Goal: Navigation & Orientation: Find specific page/section

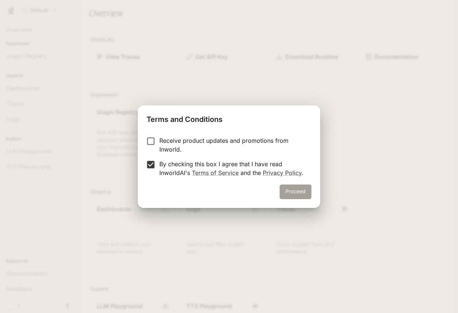
click at [296, 191] on button "Proceed" at bounding box center [296, 191] width 32 height 15
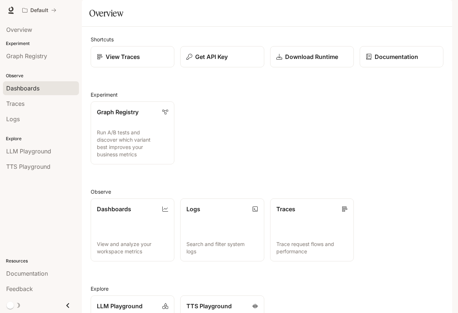
click at [30, 89] on span "Dashboards" at bounding box center [22, 88] width 33 height 9
